Goal: Obtain resource: Download file/media

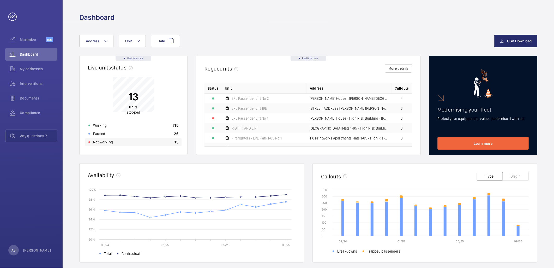
click at [151, 142] on div "Not working 13" at bounding box center [133, 142] width 96 height 8
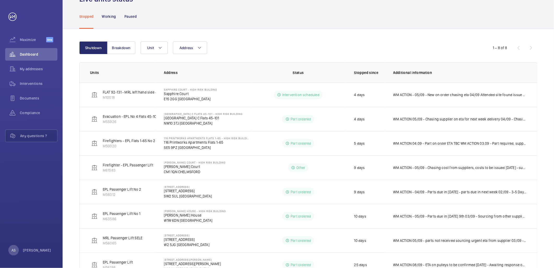
scroll to position [22, 0]
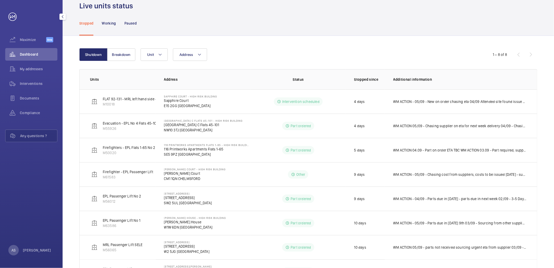
click at [37, 53] on span "Dashboard" at bounding box center [39, 54] width 38 height 5
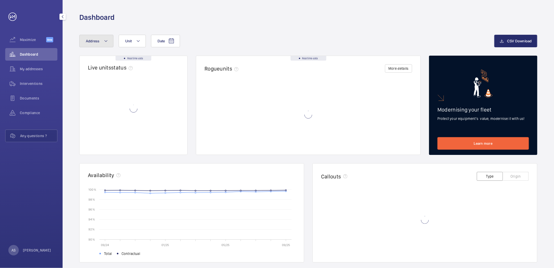
click at [106, 38] on mat-icon at bounding box center [106, 41] width 4 height 6
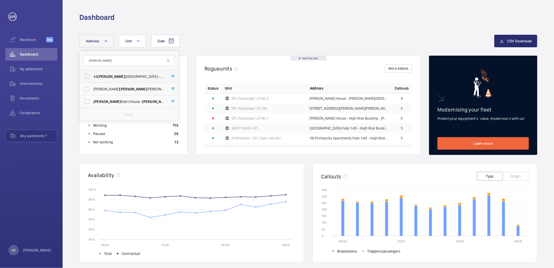
type input "[PERSON_NAME]"
click at [131, 77] on span "[STREET_ADDRESS][GEOGRAPHIC_DATA][PERSON_NAME] - [STREET_ADDRESS][PERSON_NAME]" at bounding box center [129, 76] width 72 height 5
click at [92, 77] on input "[STREET_ADDRESS][GEOGRAPHIC_DATA][PERSON_NAME] - [STREET_ADDRESS][PERSON_NAME]" at bounding box center [87, 76] width 10 height 10
checkbox input "true"
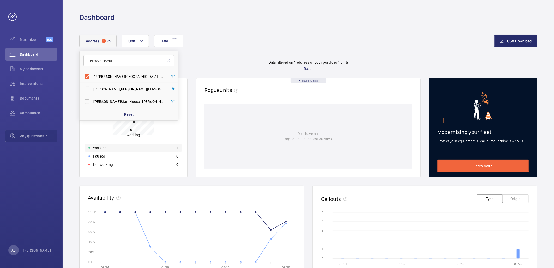
click at [136, 149] on div "Working 1" at bounding box center [133, 148] width 96 height 8
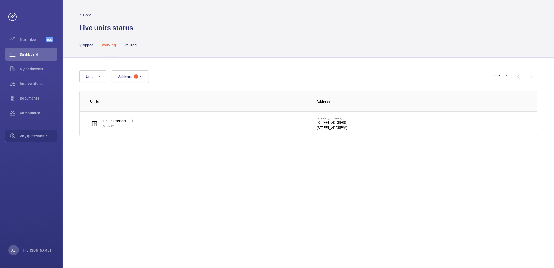
click at [347, 117] on p "[STREET_ADDRESS]" at bounding box center [332, 118] width 31 height 3
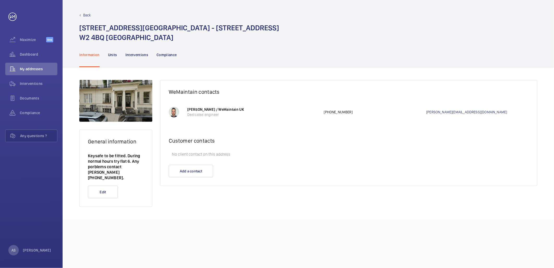
click at [155, 57] on nav "Information Units Interventions Compliance" at bounding box center [128, 54] width 98 height 25
click at [138, 54] on p "Interventions" at bounding box center [137, 54] width 23 height 5
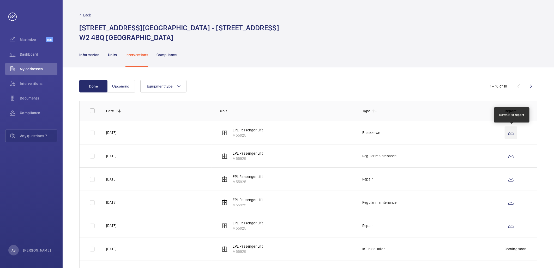
click at [508, 134] on wm-front-icon-button at bounding box center [511, 132] width 13 height 13
click at [23, 52] on span "Dashboard" at bounding box center [39, 54] width 38 height 5
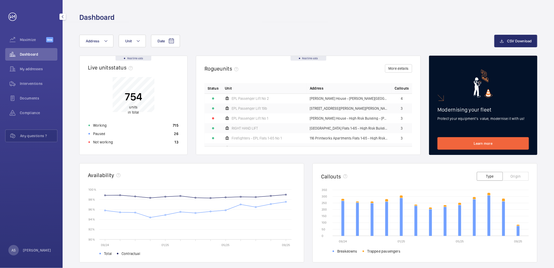
click at [27, 51] on div "Dashboard" at bounding box center [31, 54] width 52 height 13
click at [101, 40] on button "Address" at bounding box center [96, 41] width 34 height 13
type input "[PERSON_NAME]"
click at [102, 73] on label "[STREET_ADDRESS][PERSON_NAME][PERSON_NAME]" at bounding box center [125, 76] width 91 height 13
click at [92, 73] on input "[STREET_ADDRESS][PERSON_NAME][PERSON_NAME]" at bounding box center [87, 76] width 10 height 10
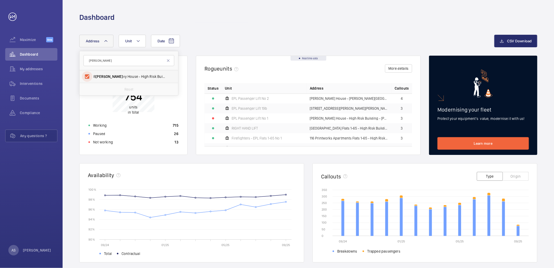
checkbox input "true"
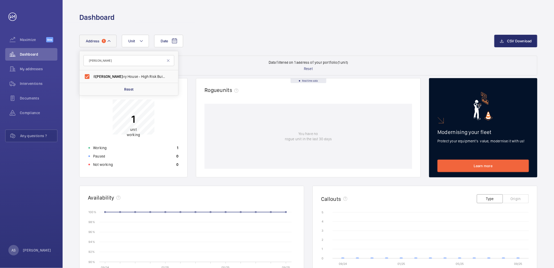
click at [160, 145] on div "Working 1" at bounding box center [133, 148] width 96 height 8
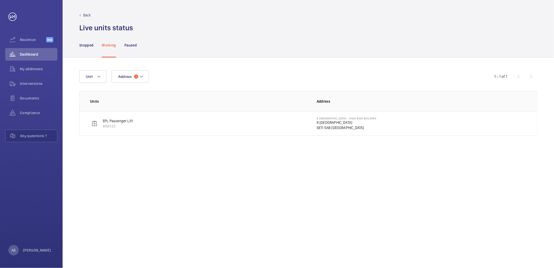
click at [326, 126] on p "SE11 5AB [GEOGRAPHIC_DATA]" at bounding box center [347, 127] width 60 height 5
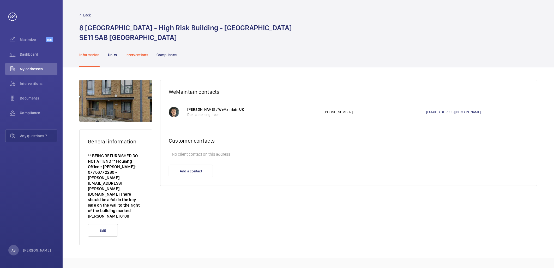
click at [144, 54] on p "Interventions" at bounding box center [137, 54] width 23 height 5
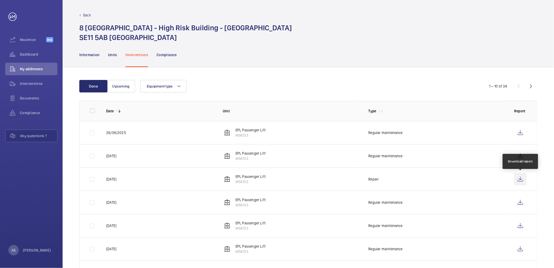
click at [517, 183] on wm-front-icon-button at bounding box center [520, 179] width 13 height 13
click at [518, 155] on wm-front-icon-button at bounding box center [520, 156] width 13 height 13
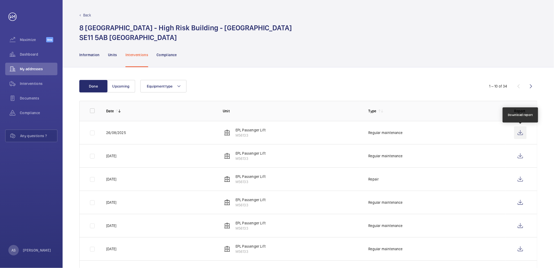
click at [517, 131] on wm-front-icon-button at bounding box center [520, 132] width 13 height 13
click at [522, 156] on wm-front-icon-button at bounding box center [520, 156] width 13 height 13
click at [24, 46] on div "Maximize Beta" at bounding box center [31, 40] width 52 height 15
click at [30, 58] on div "Dashboard" at bounding box center [31, 54] width 52 height 13
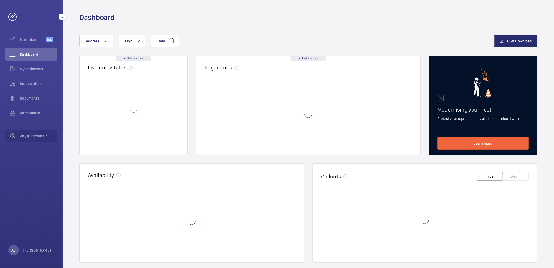
click at [31, 54] on span "Dashboard" at bounding box center [39, 54] width 38 height 5
click at [78, 48] on div "Date Address Unit CSV Download Real time data Live units status﻿ Real time data…" at bounding box center [309, 202] width 492 height 360
click at [93, 45] on button "Address" at bounding box center [96, 41] width 34 height 13
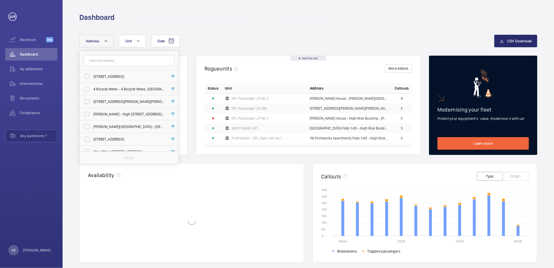
click at [97, 61] on input "text" at bounding box center [129, 60] width 91 height 11
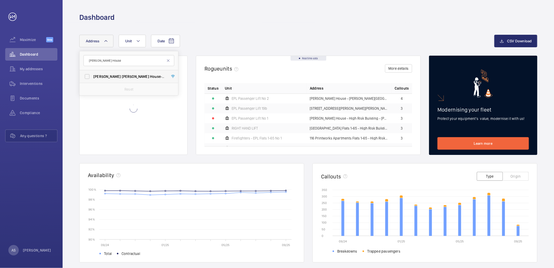
type input "[PERSON_NAME] House"
click at [150, 77] on span "House" at bounding box center [155, 76] width 11 height 4
click at [92, 77] on input "[PERSON_NAME] House - [PERSON_NAME][GEOGRAPHIC_DATA]" at bounding box center [87, 76] width 10 height 10
checkbox input "true"
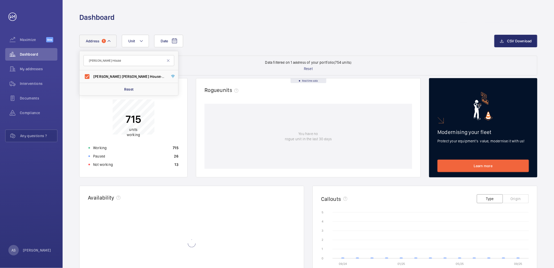
click at [131, 150] on div "Working 715" at bounding box center [133, 148] width 96 height 8
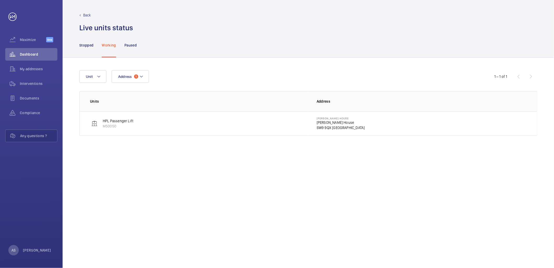
click at [323, 120] on p "[PERSON_NAME] House" at bounding box center [341, 122] width 48 height 5
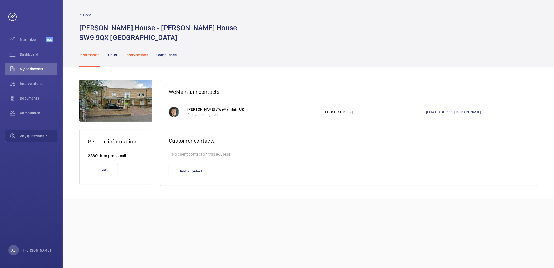
click at [147, 53] on p "Interventions" at bounding box center [137, 54] width 23 height 5
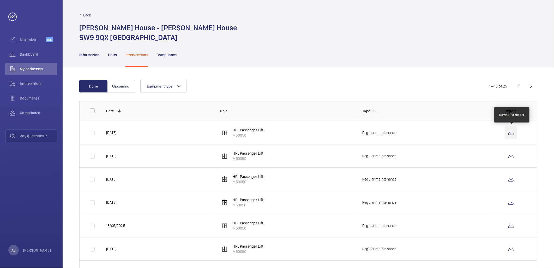
click at [512, 132] on wm-front-icon-button at bounding box center [511, 132] width 13 height 13
click at [37, 56] on span "Dashboard" at bounding box center [39, 54] width 38 height 5
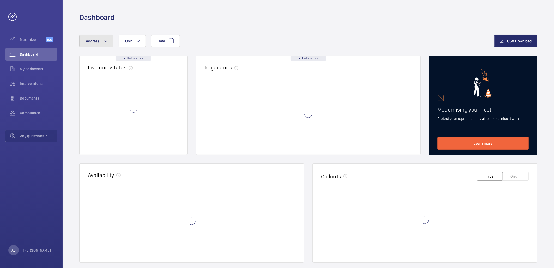
click at [95, 41] on span "Address" at bounding box center [93, 41] width 14 height 4
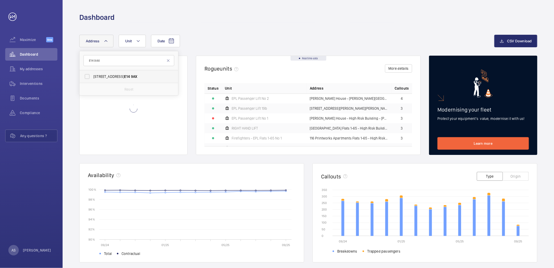
type input "E14 9AX"
click at [116, 79] on label "[STREET_ADDRESS]" at bounding box center [125, 76] width 91 height 13
click at [92, 79] on input "[STREET_ADDRESS]" at bounding box center [87, 76] width 10 height 10
checkbox input "true"
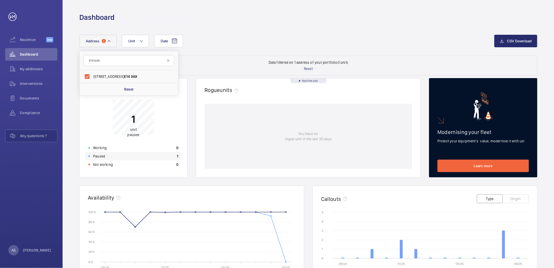
click at [134, 154] on div "Paused 1" at bounding box center [133, 156] width 96 height 8
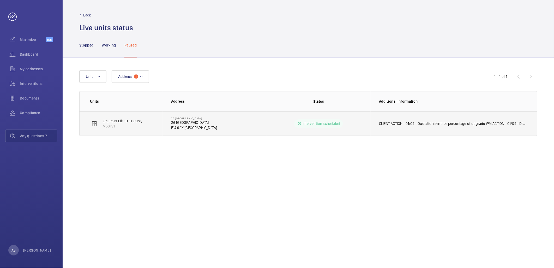
click at [207, 123] on td "[STREET_ADDRESS]" at bounding box center [215, 123] width 104 height 25
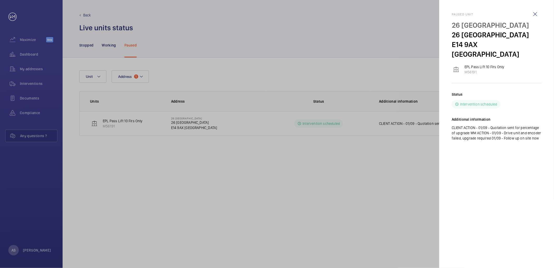
click at [146, 166] on div at bounding box center [277, 134] width 554 height 268
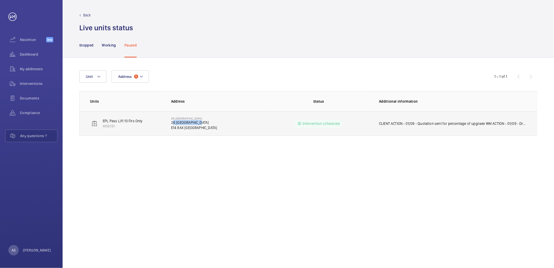
drag, startPoint x: 167, startPoint y: 123, endPoint x: 239, endPoint y: 123, distance: 71.5
click at [239, 123] on td "[STREET_ADDRESS]" at bounding box center [215, 123] width 104 height 25
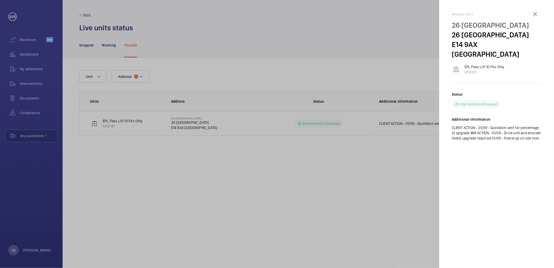
drag, startPoint x: 239, startPoint y: 123, endPoint x: 237, endPoint y: 161, distance: 37.6
click at [234, 161] on div at bounding box center [277, 134] width 554 height 268
